Goal: Task Accomplishment & Management: Complete application form

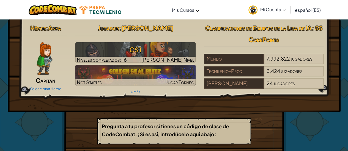
click at [183, 137] on p "Pregunta a tu profesor si tienes un código de clase de CodeCombat. ¡Si es así, …" at bounding box center [174, 131] width 145 height 16
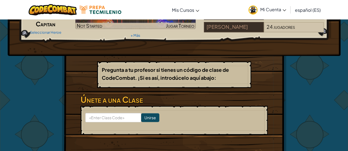
scroll to position [64, 0]
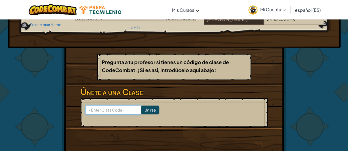
click at [94, 112] on input at bounding box center [113, 109] width 56 height 9
type input "w"
type input "}"
type input "WatchCupSouth"
click at [143, 111] on input "Unirse" at bounding box center [150, 110] width 18 height 9
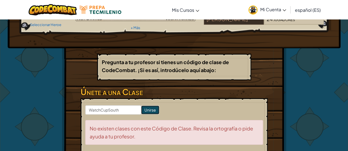
click at [143, 111] on input "Unirse" at bounding box center [150, 110] width 18 height 9
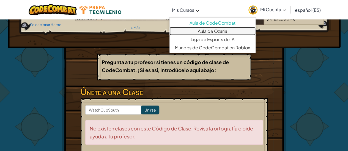
click at [206, 30] on link "Aula de Ozaria" at bounding box center [212, 31] width 86 height 8
